Goal: Task Accomplishment & Management: Manage account settings

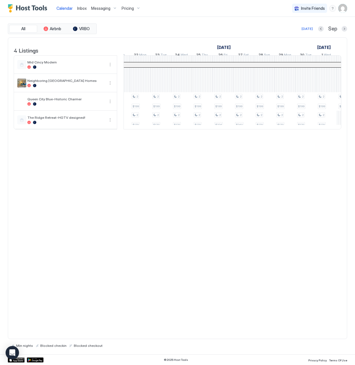
scroll to position [0, 406]
click at [175, 104] on div "2 $199 2 $199 2 $199 2 $179 2 $199 2 $179 2 $199 2 $179 2 $199 2 $179 2 $199 2 …" at bounding box center [245, 92] width 1054 height 73
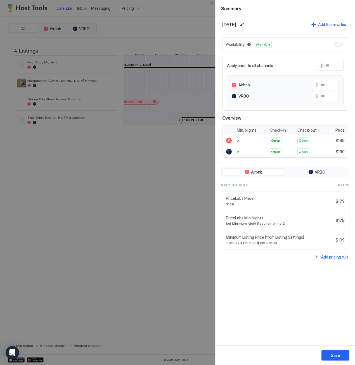
drag, startPoint x: 96, startPoint y: 193, endPoint x: 93, endPoint y: 181, distance: 12.3
click at [96, 192] on div at bounding box center [177, 182] width 355 height 365
click at [213, 3] on button "Close" at bounding box center [211, 3] width 7 height 7
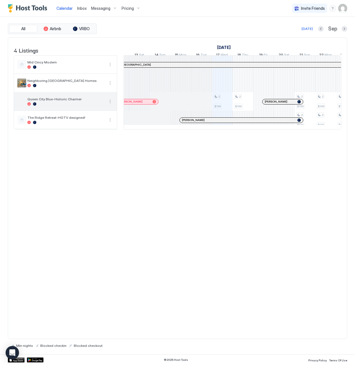
click at [44, 101] on span "Queen City Blue-Historic Charmer" at bounding box center [65, 99] width 77 height 4
click at [342, 8] on img "User profile" at bounding box center [342, 8] width 9 height 9
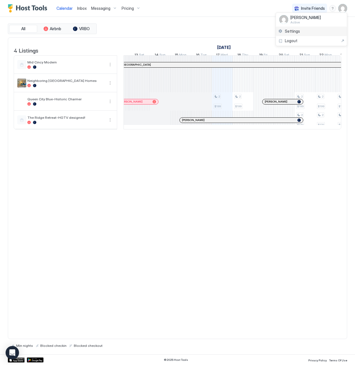
click at [294, 32] on span "Settings" at bounding box center [292, 31] width 15 height 5
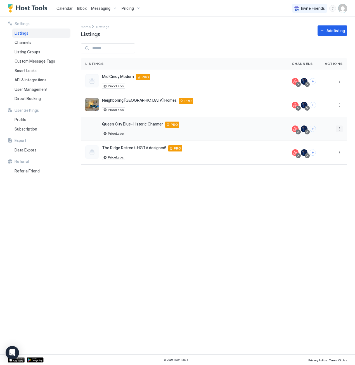
click at [339, 128] on button "More options" at bounding box center [339, 128] width 7 height 7
click at [329, 145] on div "Pricing" at bounding box center [325, 144] width 38 height 9
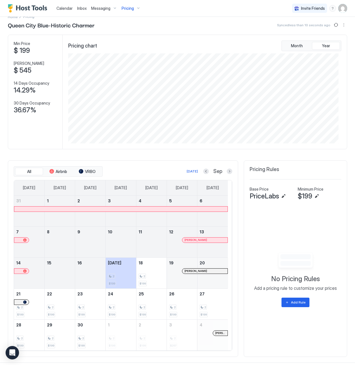
scroll to position [15, 0]
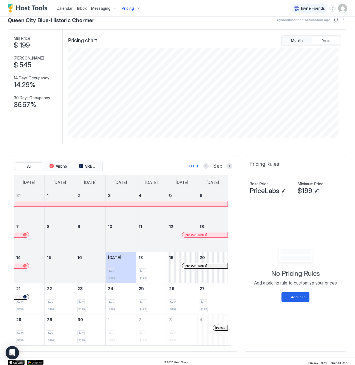
click at [313, 190] on button "Edit" at bounding box center [316, 190] width 7 height 7
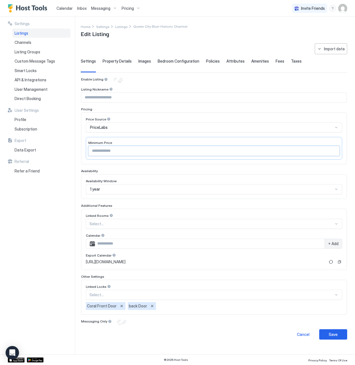
click at [97, 150] on input "***" at bounding box center [214, 150] width 251 height 9
drag, startPoint x: 100, startPoint y: 150, endPoint x: 88, endPoint y: 150, distance: 12.0
click at [88, 150] on div "***" at bounding box center [213, 151] width 251 height 10
type input "***"
click at [335, 332] on div "Save" at bounding box center [332, 334] width 9 height 6
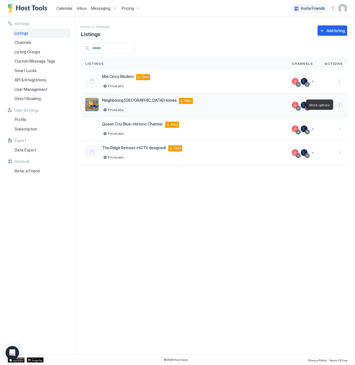
click at [339, 104] on button "More options" at bounding box center [339, 105] width 7 height 7
click at [323, 121] on span "Pricing" at bounding box center [319, 121] width 11 height 4
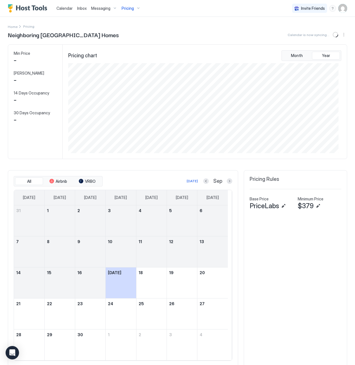
scroll to position [90, 270]
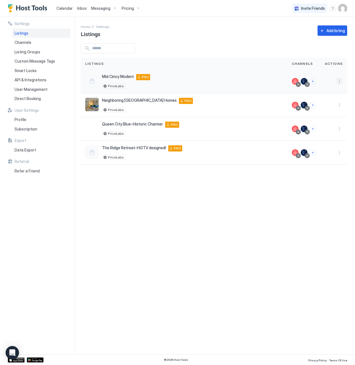
click at [339, 81] on button "More options" at bounding box center [339, 81] width 7 height 7
click at [328, 98] on div "Pricing" at bounding box center [325, 98] width 38 height 9
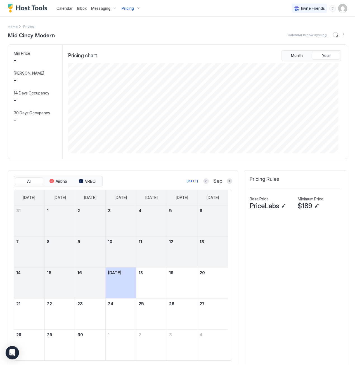
scroll to position [90, 270]
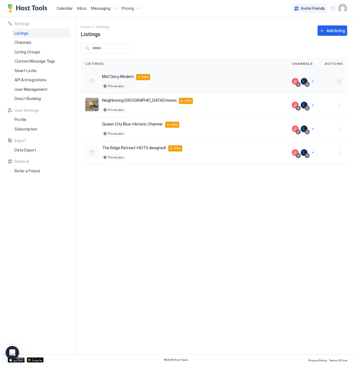
click at [338, 80] on button "More options" at bounding box center [339, 81] width 7 height 7
click at [323, 96] on span "Pricing" at bounding box center [319, 98] width 11 height 4
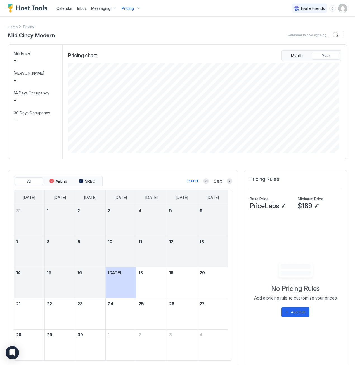
scroll to position [90, 270]
click at [301, 208] on span "$189" at bounding box center [304, 206] width 15 height 8
click at [313, 206] on button "Edit" at bounding box center [316, 205] width 7 height 7
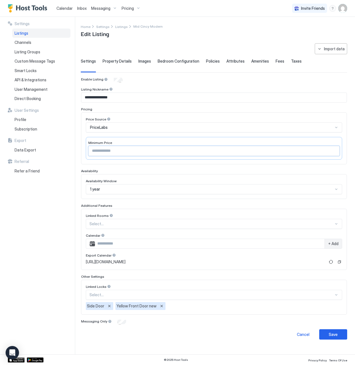
click at [95, 149] on input "***" at bounding box center [214, 150] width 251 height 9
type input "***"
click at [339, 335] on button "Save" at bounding box center [333, 334] width 28 height 10
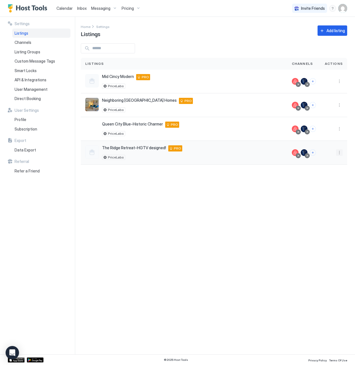
click at [340, 152] on button "More options" at bounding box center [339, 152] width 7 height 7
click at [322, 168] on span "Pricing" at bounding box center [319, 168] width 11 height 4
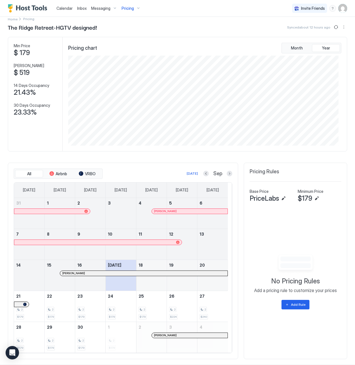
scroll to position [15, 0]
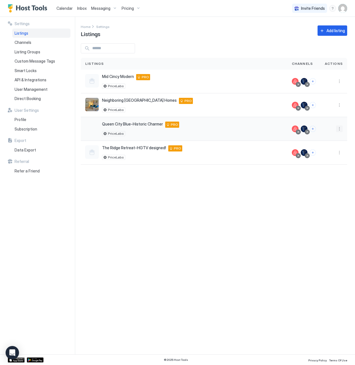
click at [338, 129] on button "More options" at bounding box center [339, 128] width 7 height 7
click at [323, 144] on span "Pricing" at bounding box center [319, 145] width 11 height 4
